Goal: Transaction & Acquisition: Purchase product/service

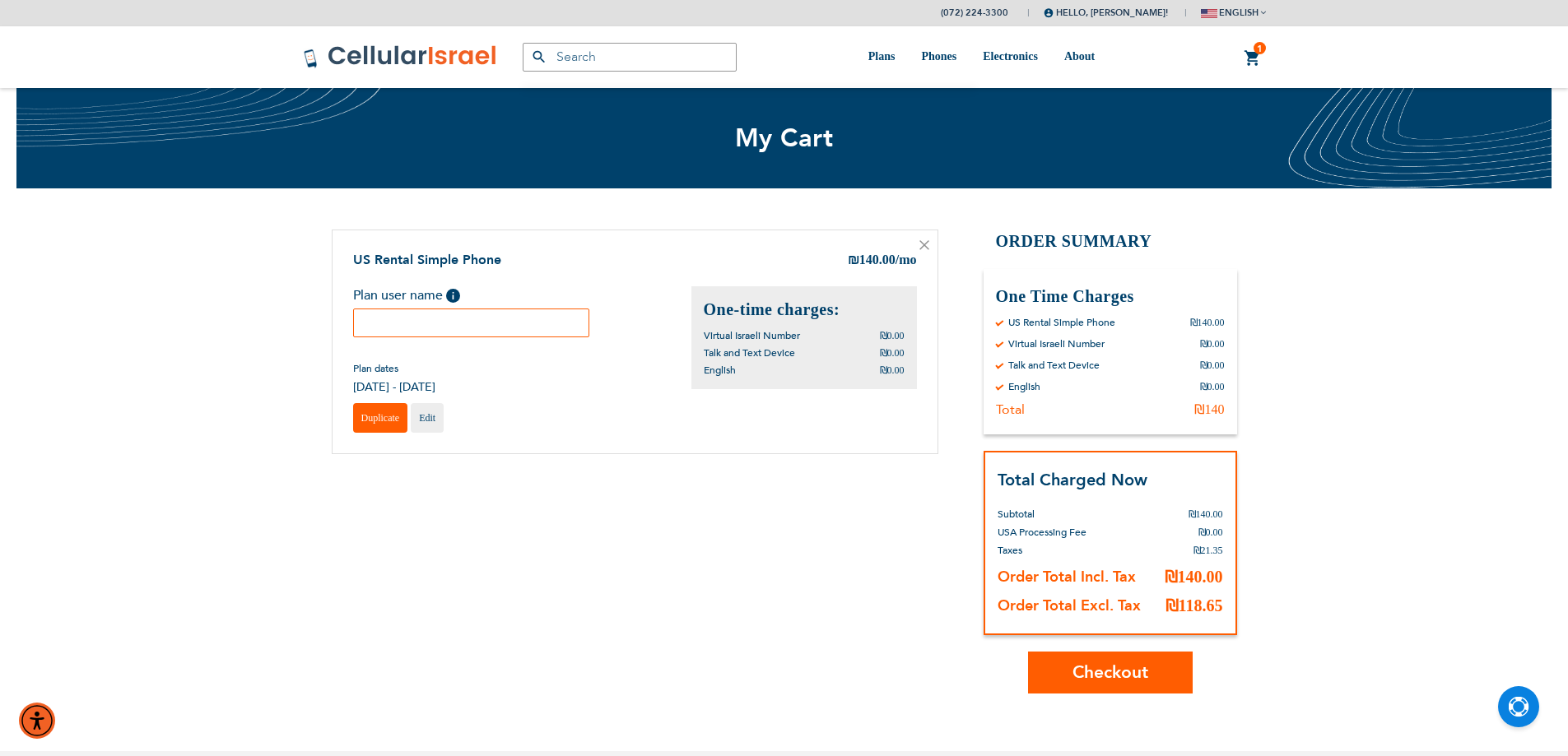
click at [377, 412] on span "Duplicate" at bounding box center [380, 418] width 39 height 12
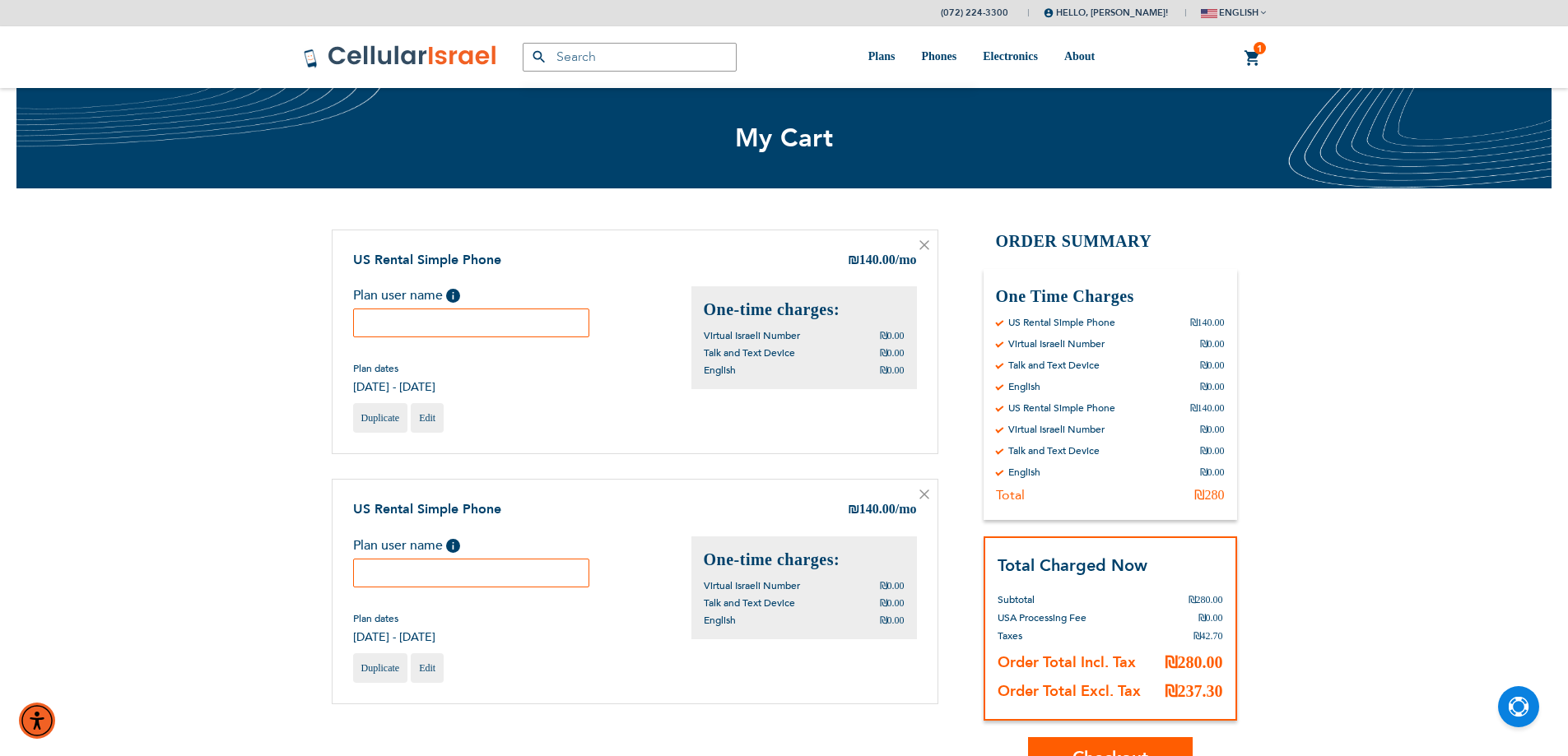
click at [436, 330] on input "text" at bounding box center [471, 322] width 237 height 29
type input "h"
type input "Chana"
click at [506, 577] on input "text" at bounding box center [471, 573] width 237 height 29
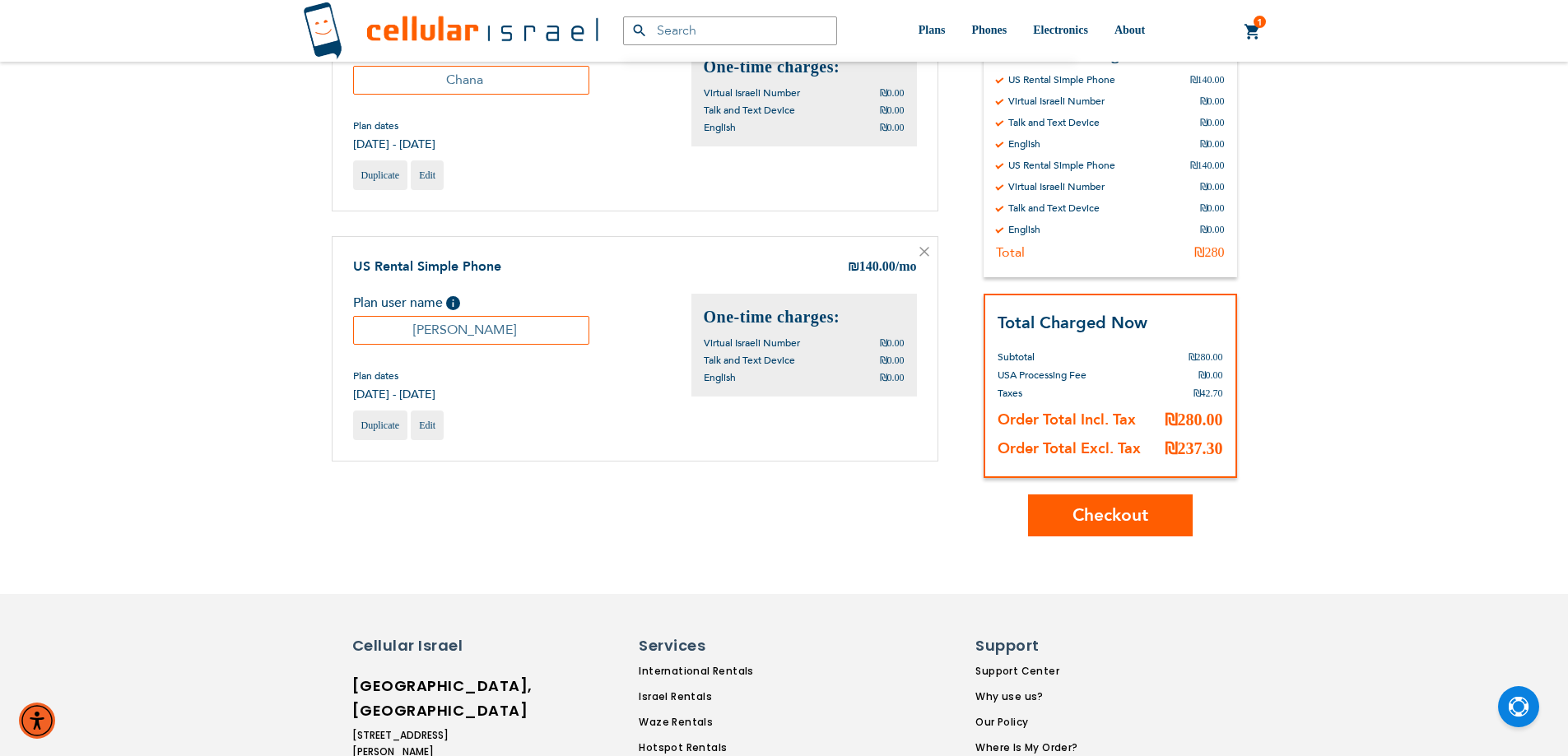
scroll to position [247, 0]
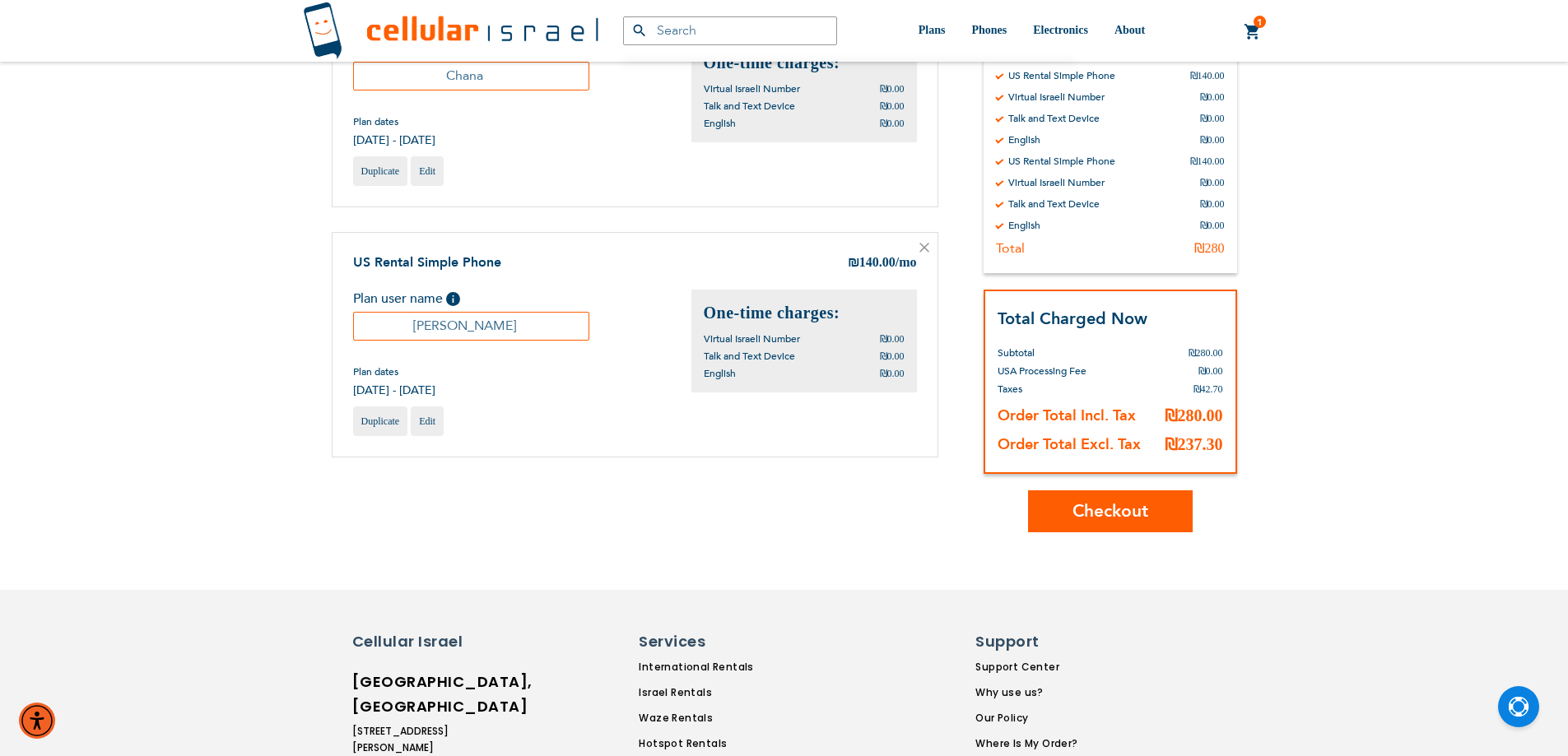
type input "[PERSON_NAME]"
click at [1085, 512] on span "Checkout" at bounding box center [1110, 511] width 76 height 24
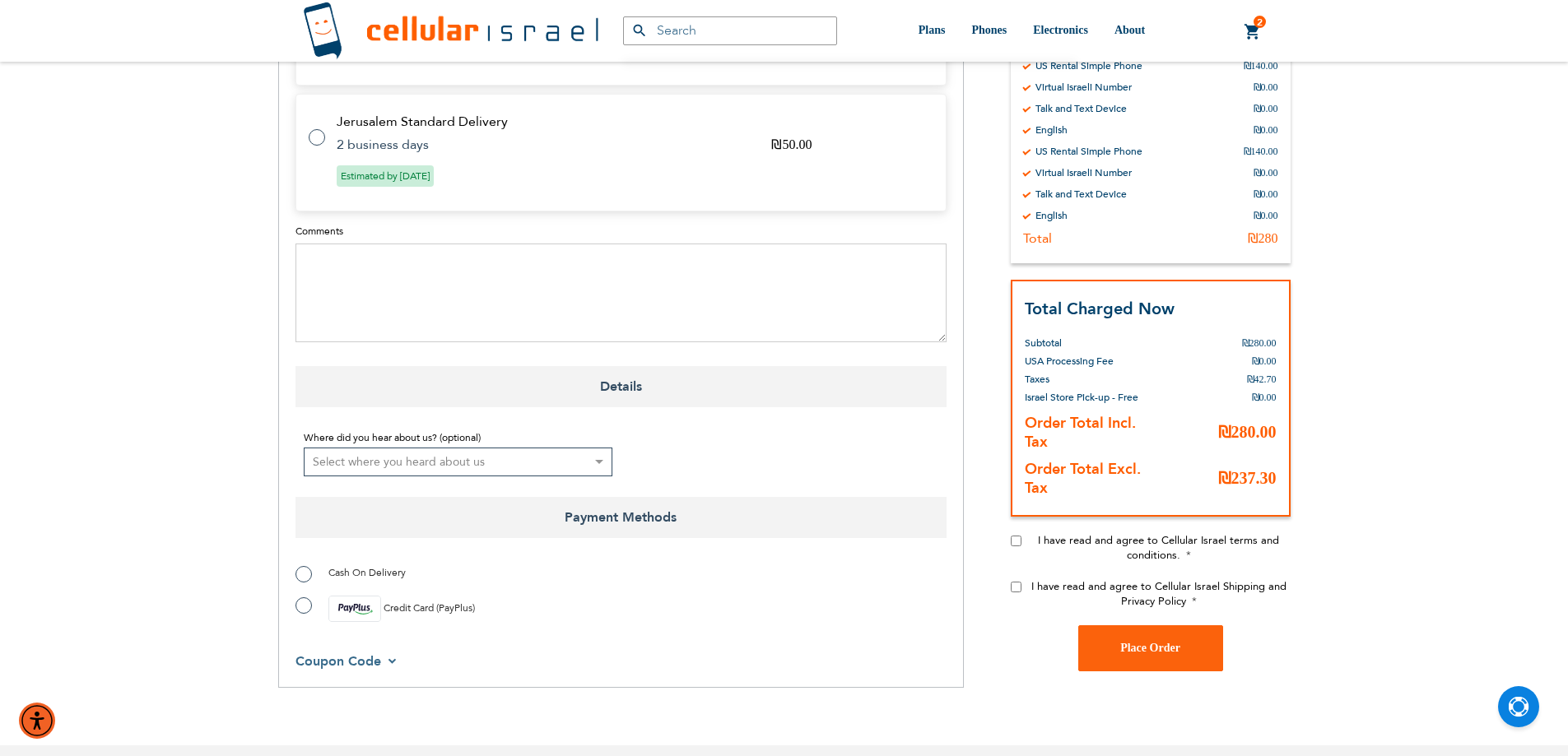
scroll to position [988, 0]
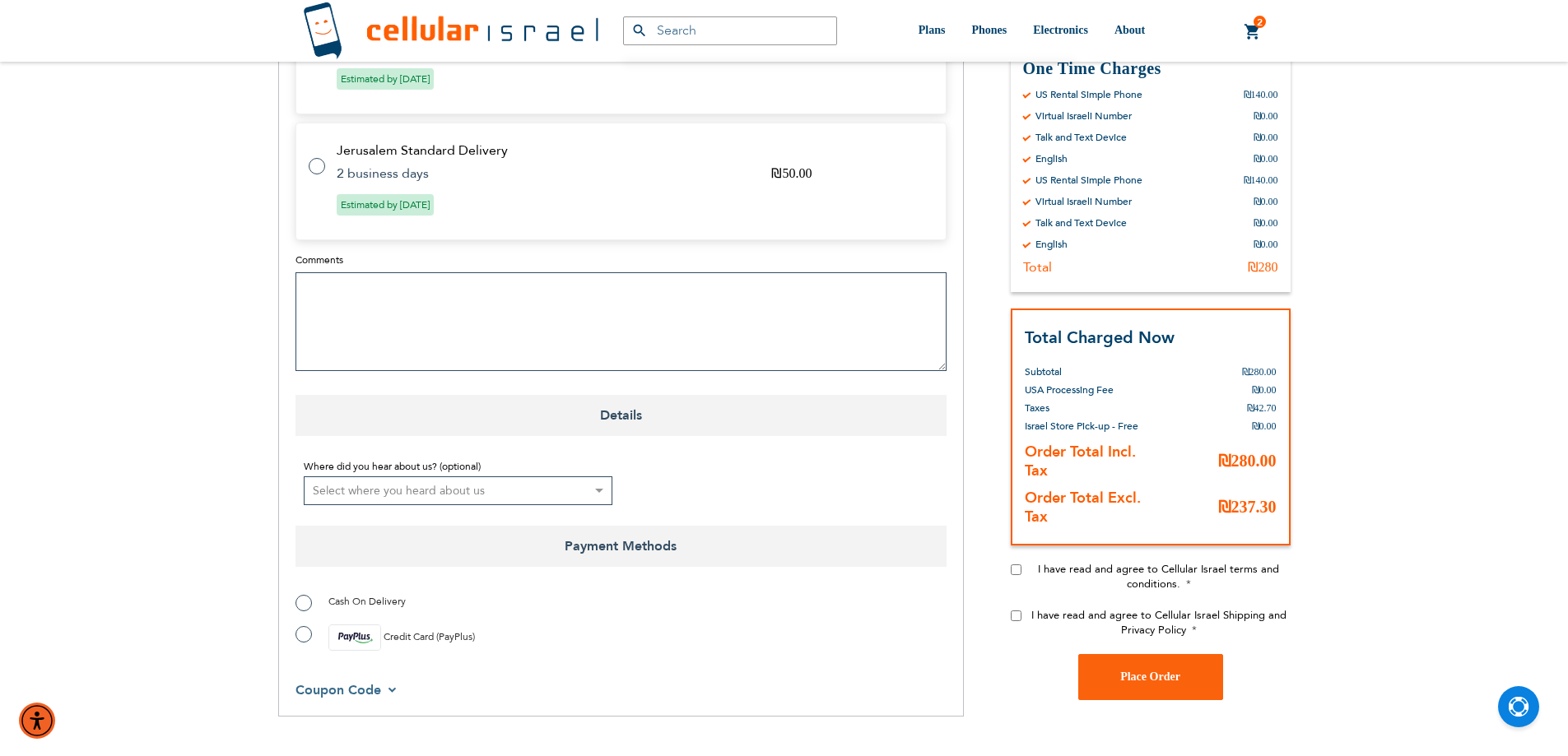
click at [426, 272] on textarea "Comments" at bounding box center [620, 322] width 651 height 99
click at [374, 272] on textarea "[CREDIT_CARD_NUMBER] 0230 CVV [CREDIT_CARD_DATA]" at bounding box center [620, 322] width 651 height 99
click at [313, 275] on textarea "0230 CVV [CREDIT_CARD_DATA]" at bounding box center [620, 322] width 651 height 99
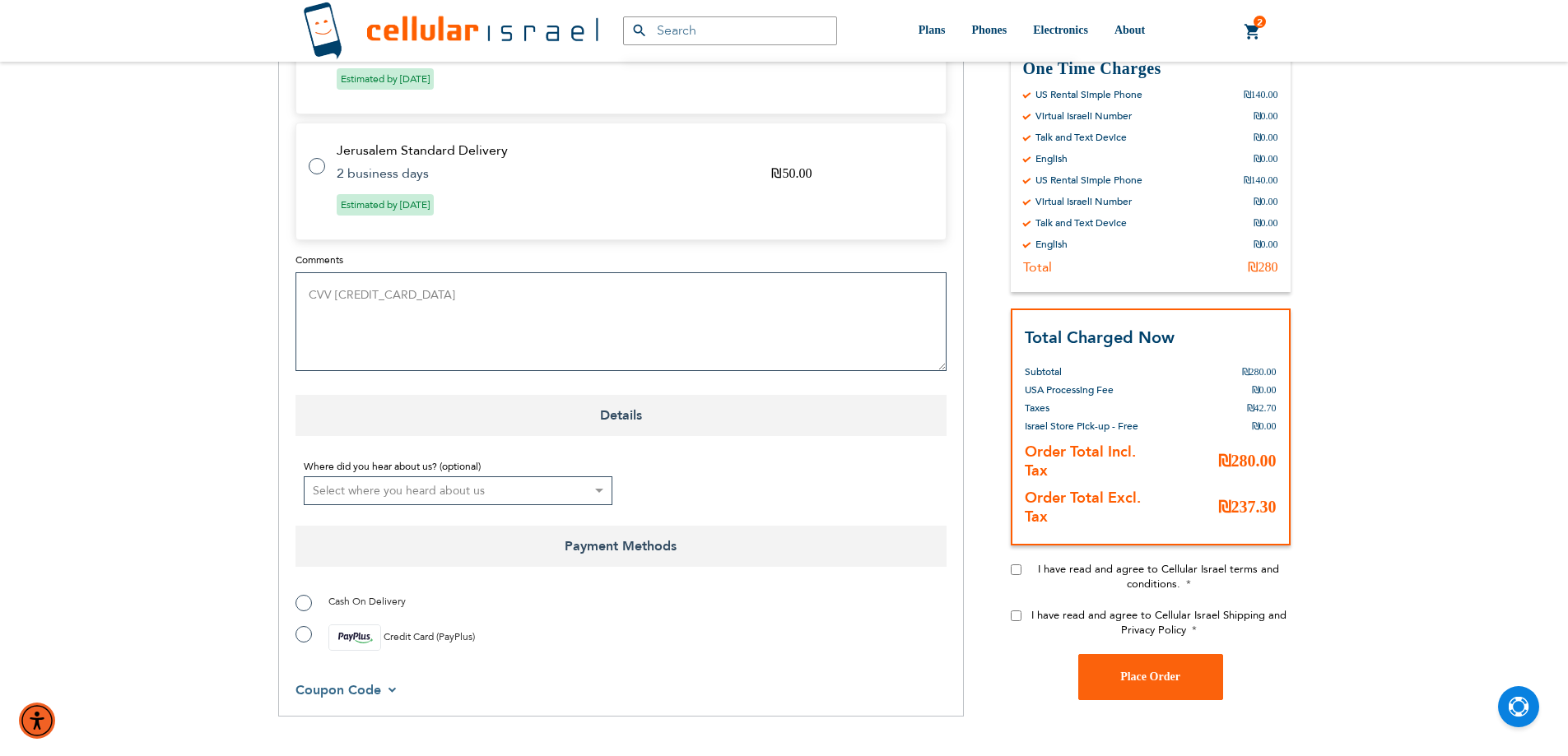
click at [341, 290] on textarea "CVV [CREDIT_CARD_DATA]" at bounding box center [620, 322] width 651 height 99
click at [341, 272] on textarea "CVV [CREDIT_CARD_DATA]" at bounding box center [620, 322] width 651 height 99
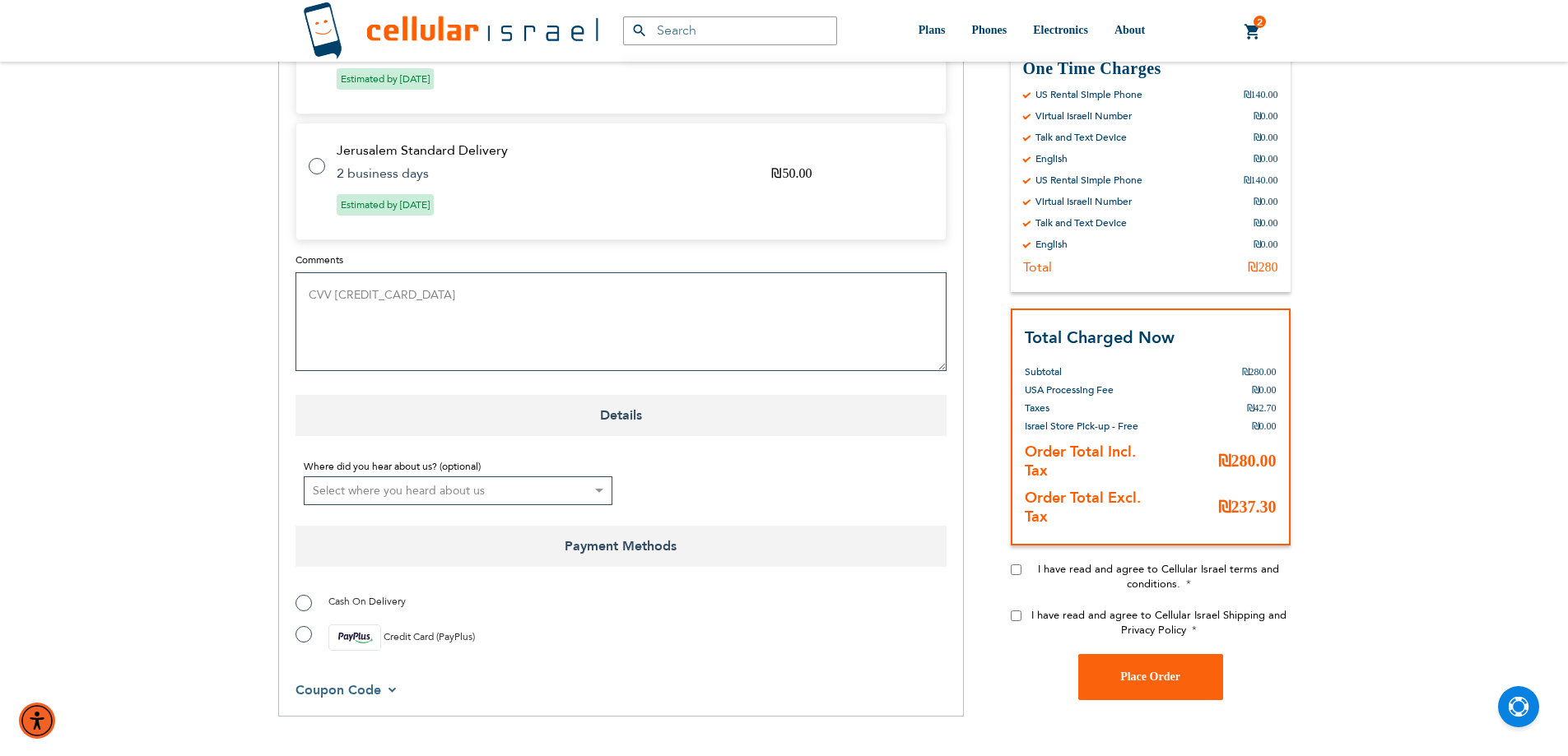
type textarea "CVV [CREDIT_CARD_DATA]"
click at [333, 625] on img at bounding box center [355, 638] width 53 height 26
radio input "true"
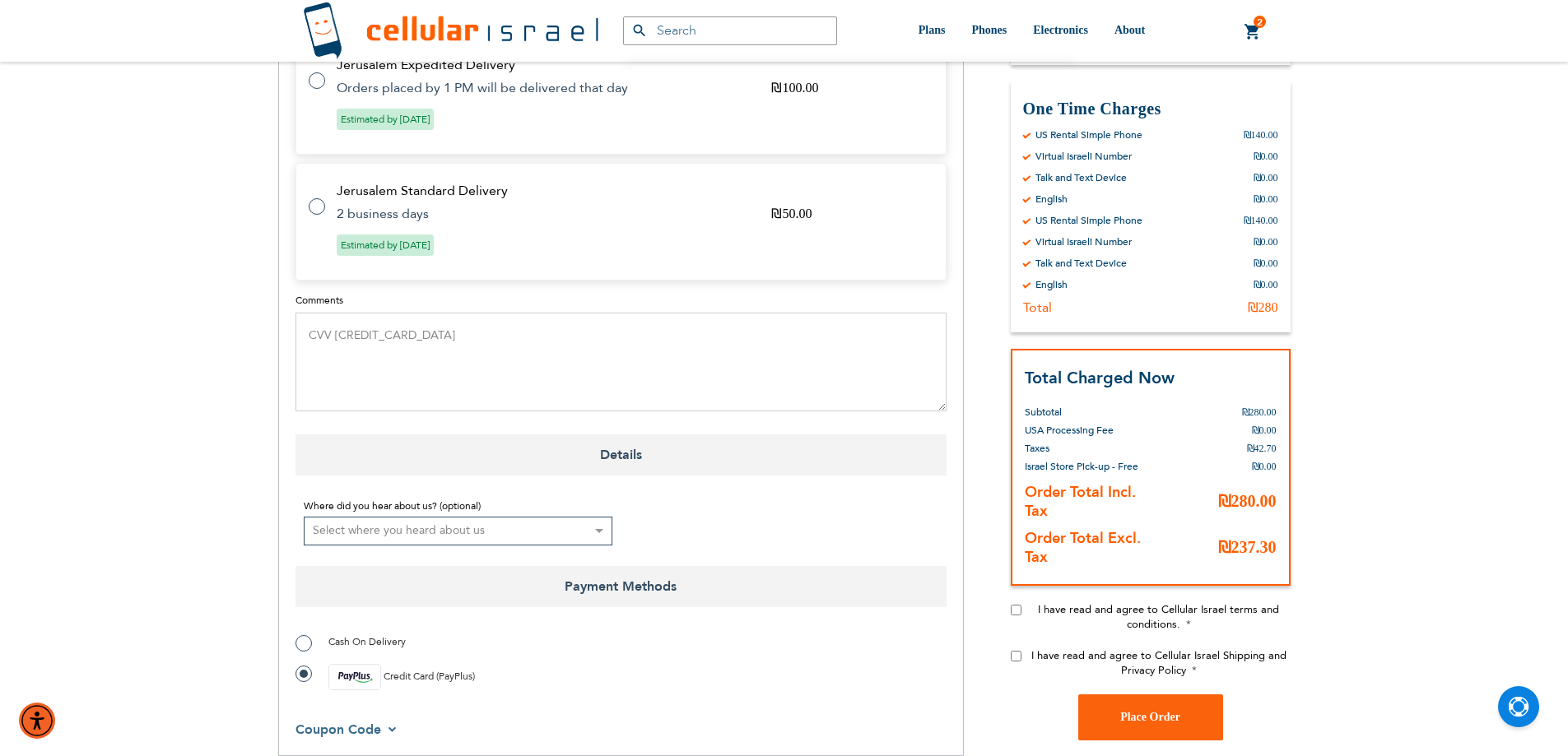
scroll to position [1028, 0]
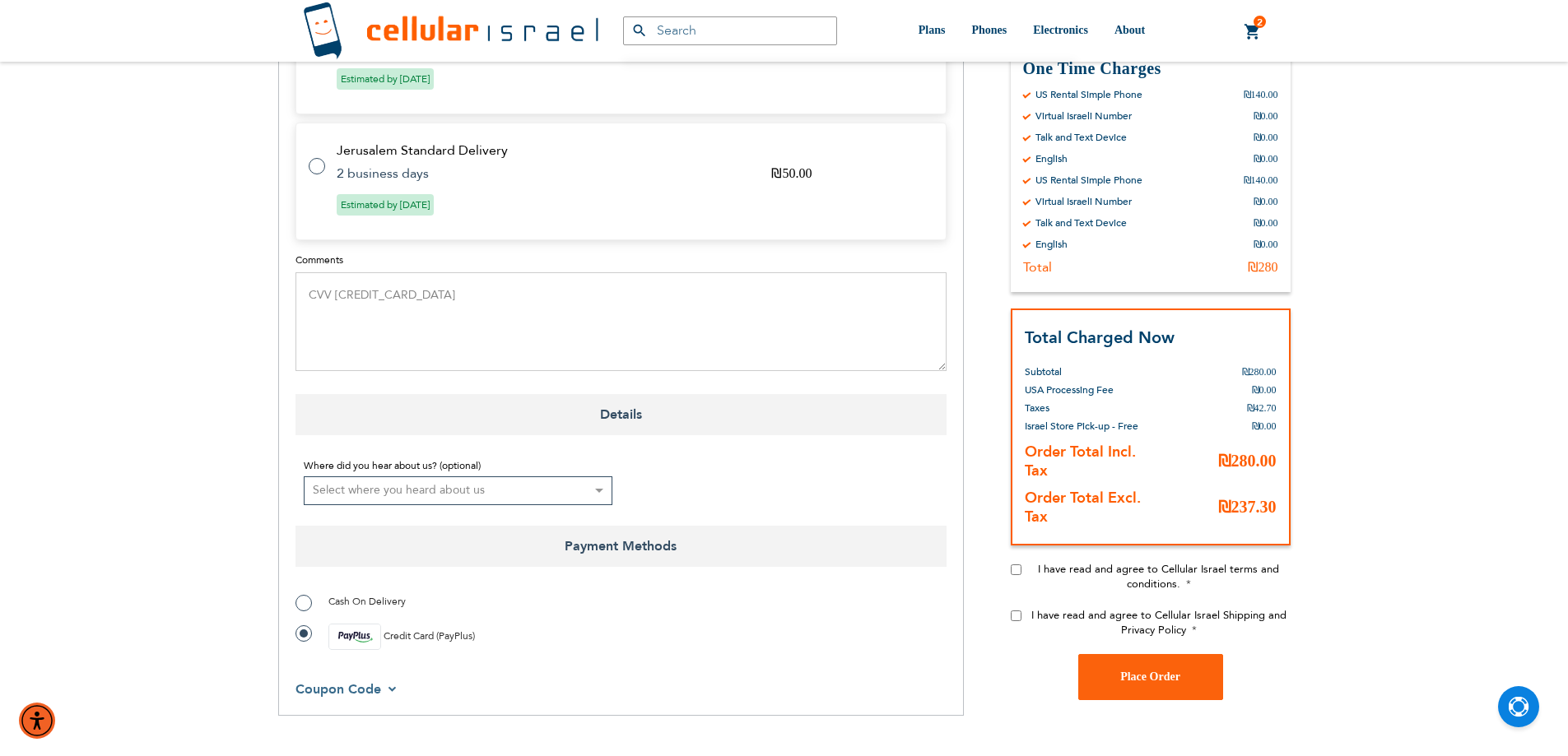
click at [1018, 564] on input "I have read and agree to Cellular Israel terms and conditions." at bounding box center [1016, 569] width 11 height 11
checkbox input "true"
click at [1016, 610] on input "I have read and agree to Cellular Israel Shipping and Privacy Policy" at bounding box center [1016, 615] width 11 height 11
checkbox input "true"
click at [1147, 670] on span "Place Order" at bounding box center [1150, 676] width 60 height 12
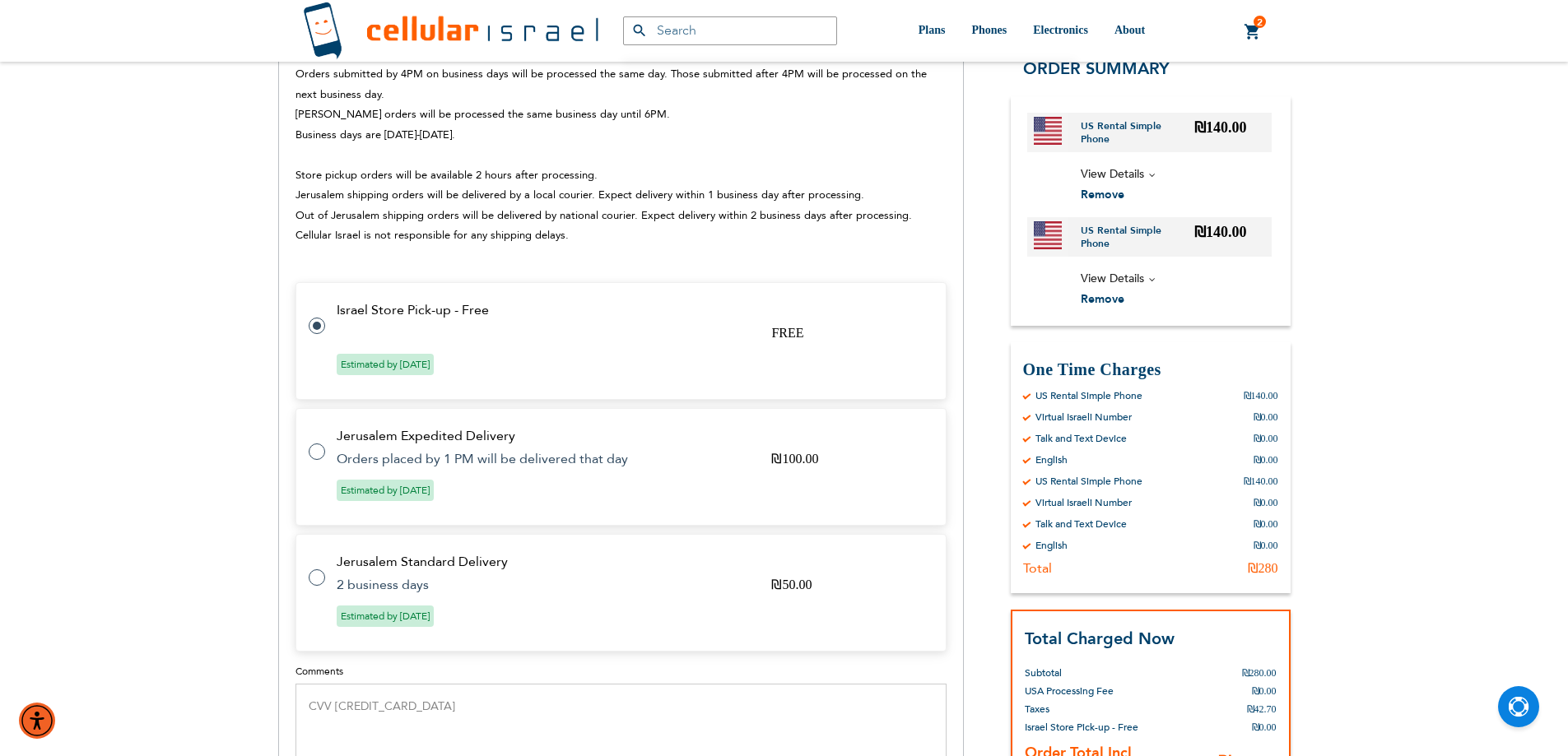
scroll to position [1152, 0]
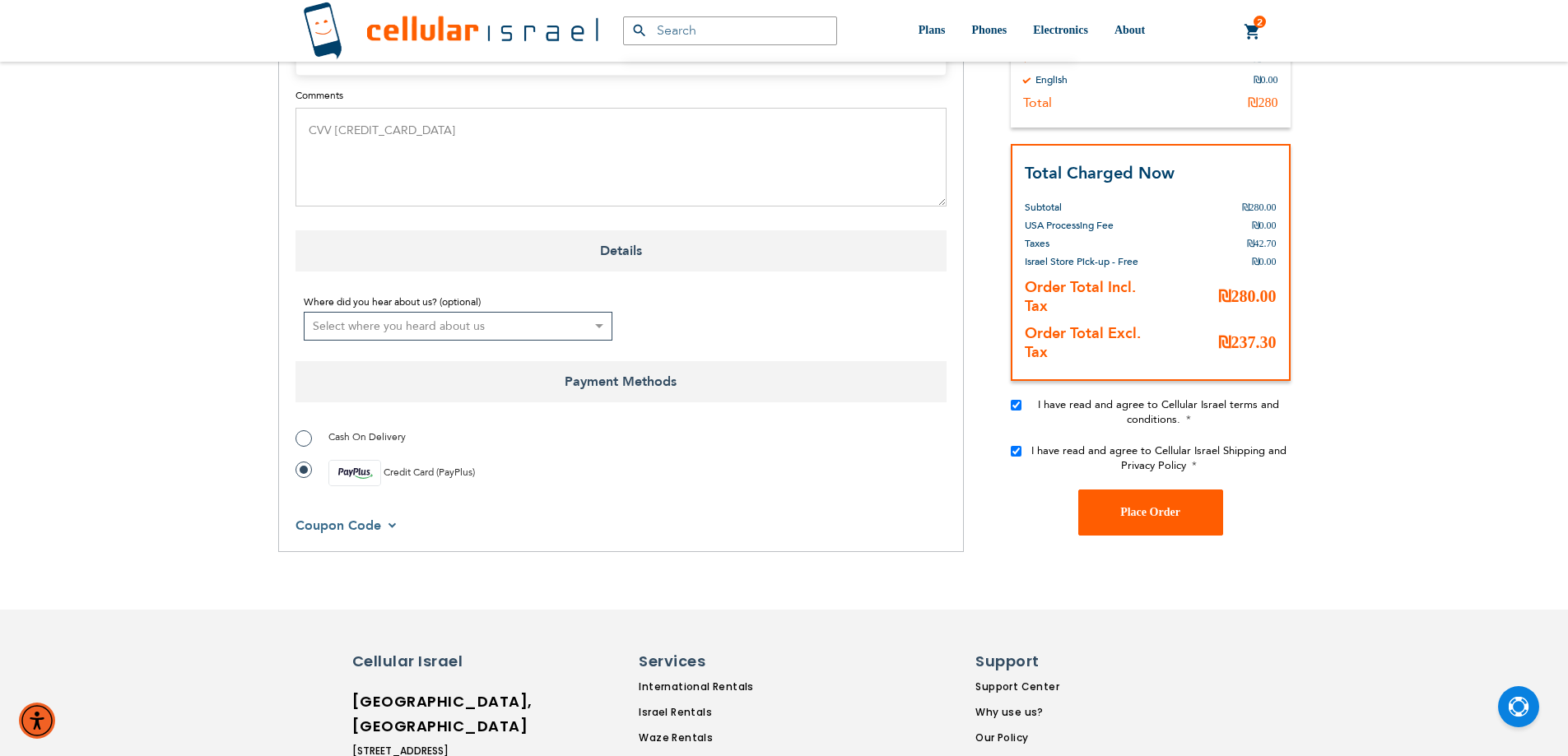
click at [1142, 506] on span "Place Order" at bounding box center [1150, 512] width 60 height 12
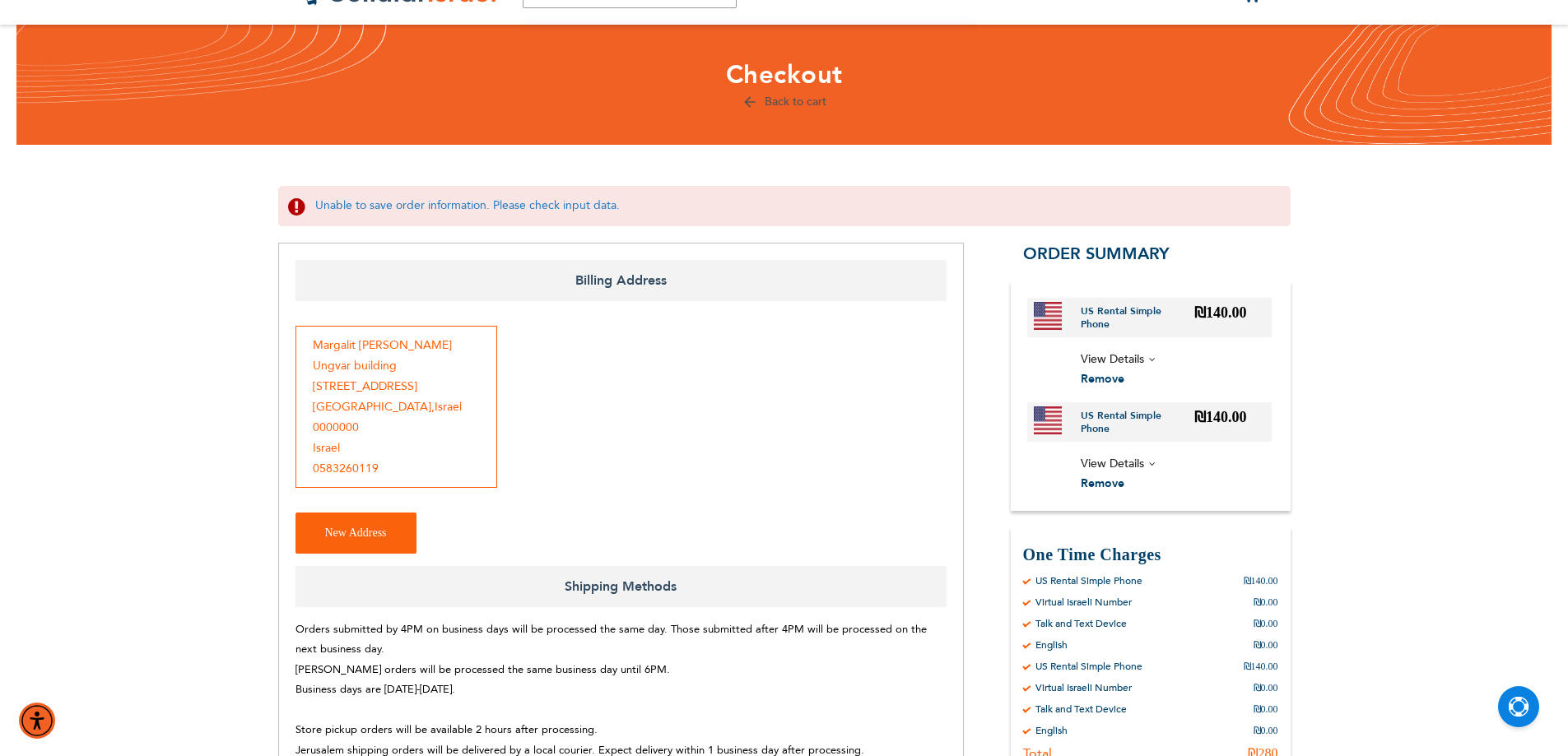
scroll to position [0, 0]
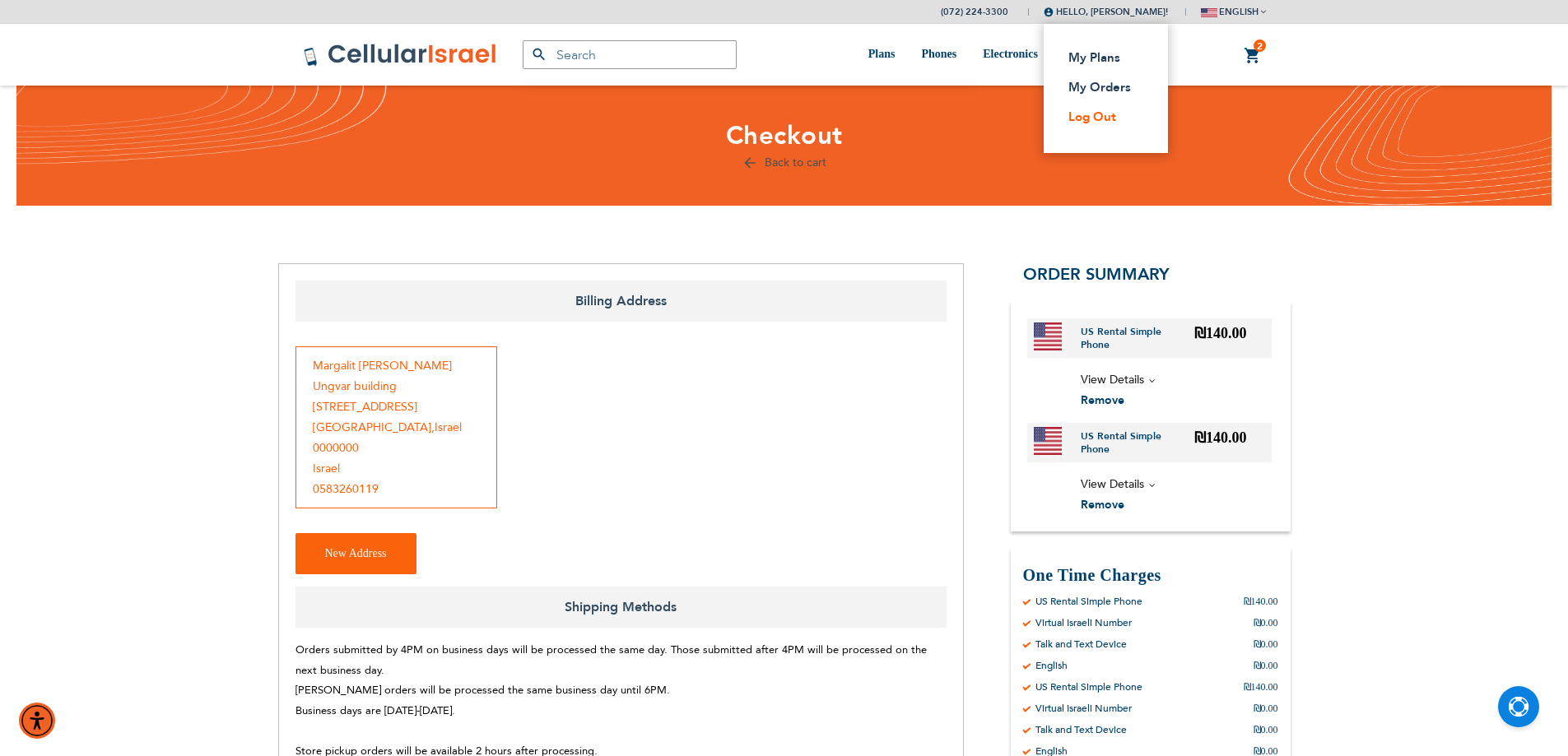
click at [1068, 121] on link "Log Out" at bounding box center [1100, 117] width 65 height 16
